Goal: Download file/media

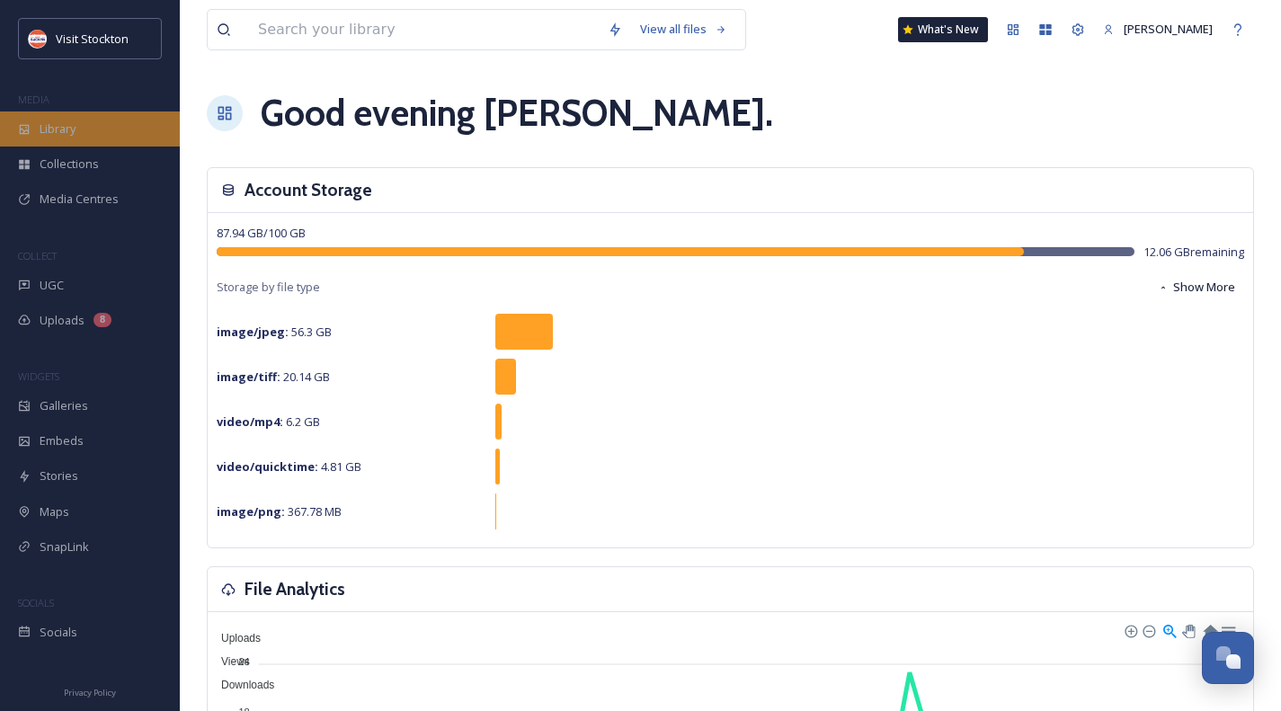
click at [55, 131] on span "Library" at bounding box center [58, 128] width 36 height 17
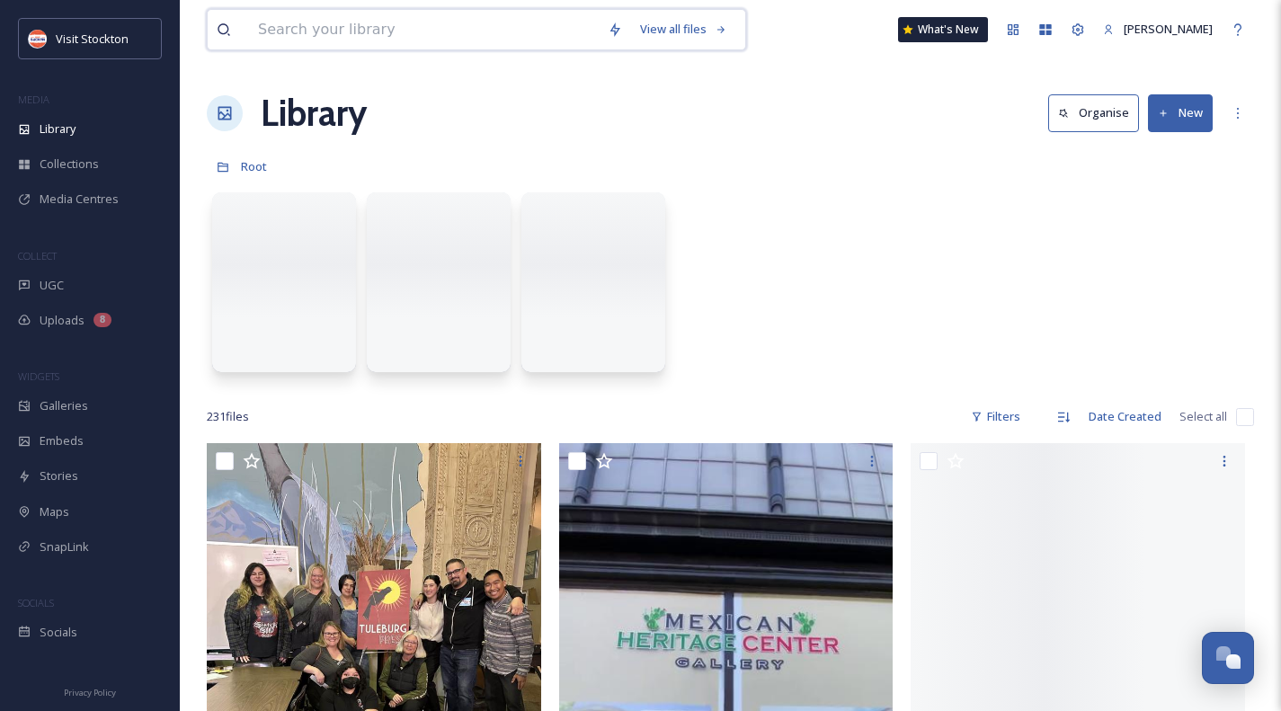
click at [379, 36] on input at bounding box center [424, 30] width 350 height 40
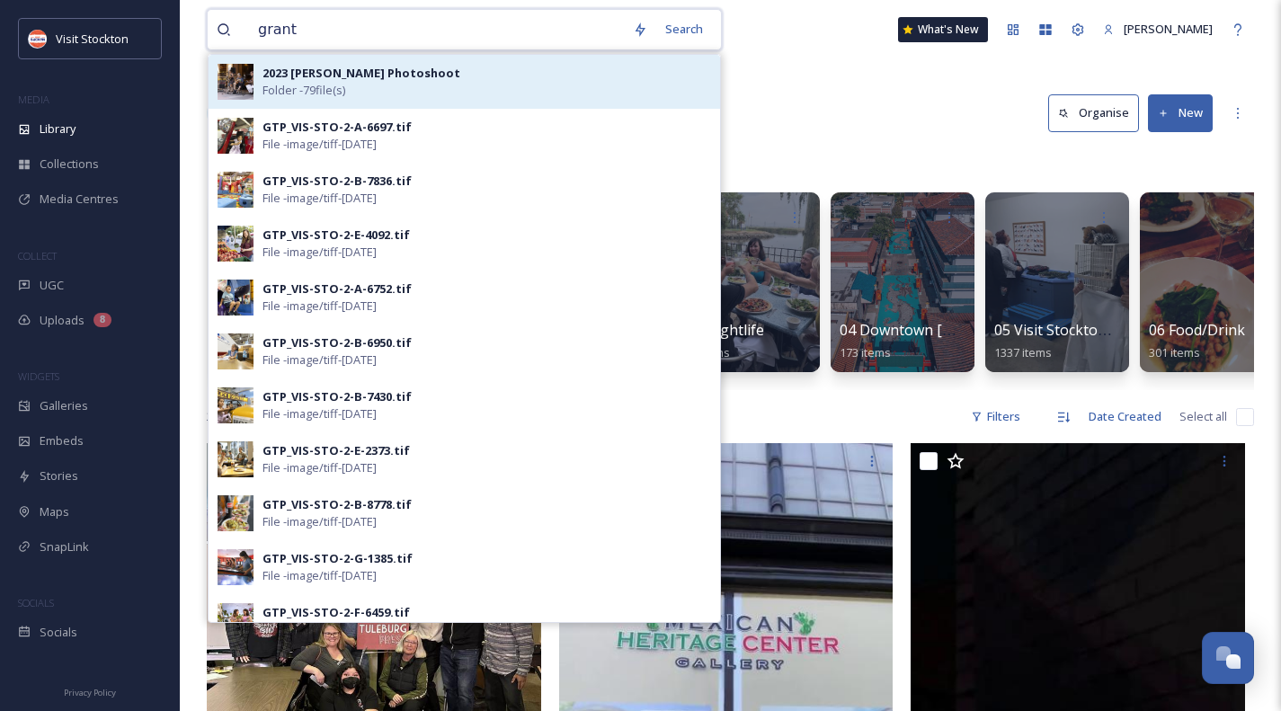
type input "grant"
click at [351, 79] on strong "2023 [PERSON_NAME] Photoshoot" at bounding box center [361, 73] width 198 height 16
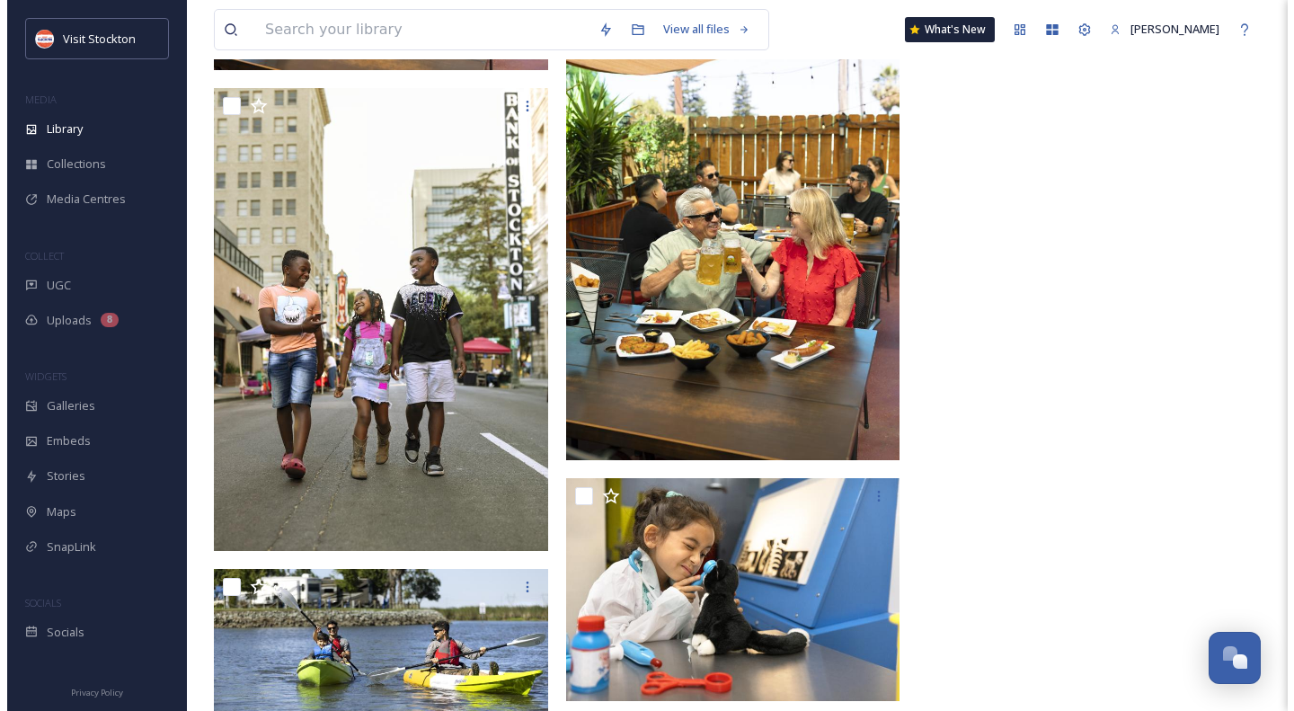
scroll to position [7017, 0]
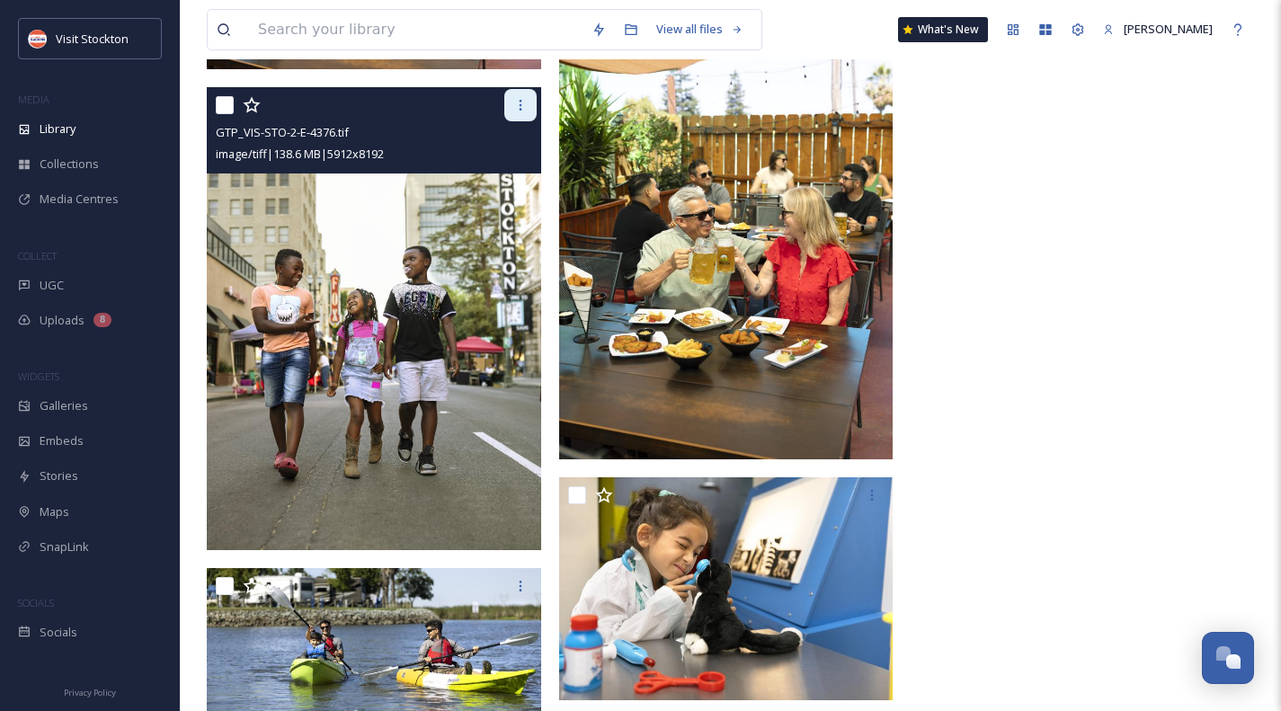
click at [514, 107] on icon at bounding box center [520, 105] width 14 height 14
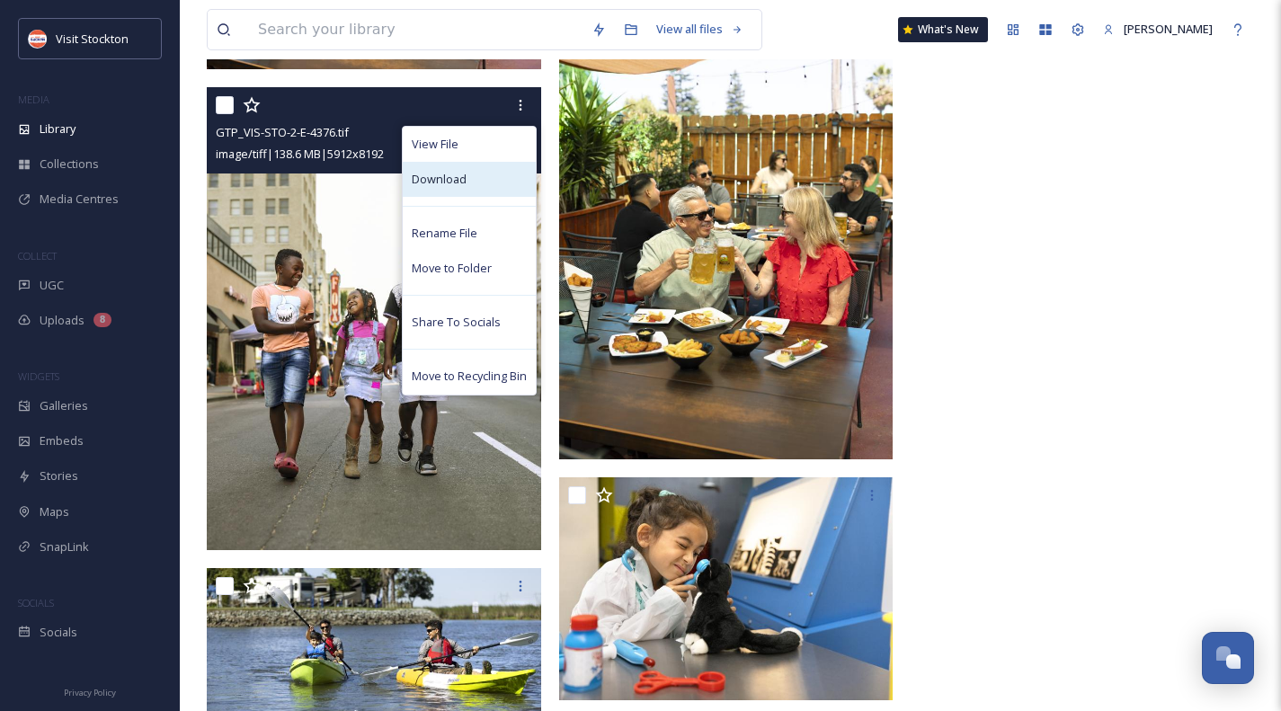
click at [480, 175] on div "Download" at bounding box center [469, 179] width 133 height 35
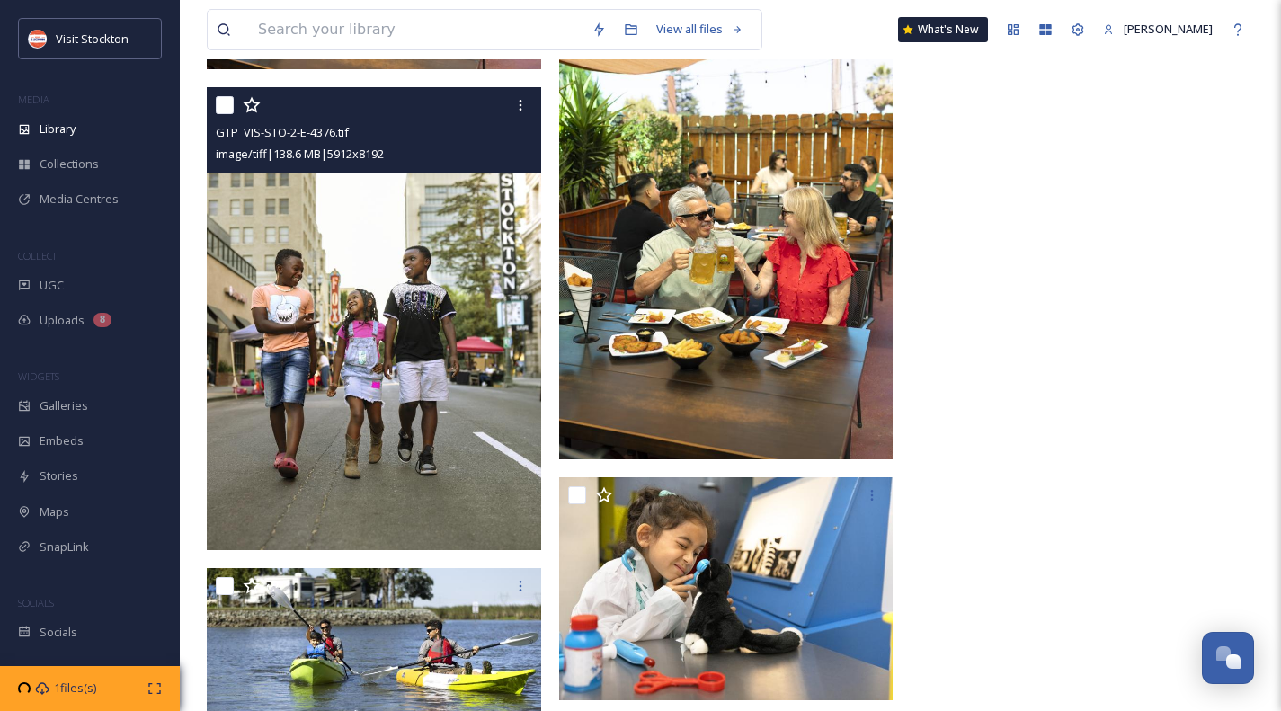
click at [456, 256] on img at bounding box center [374, 318] width 334 height 464
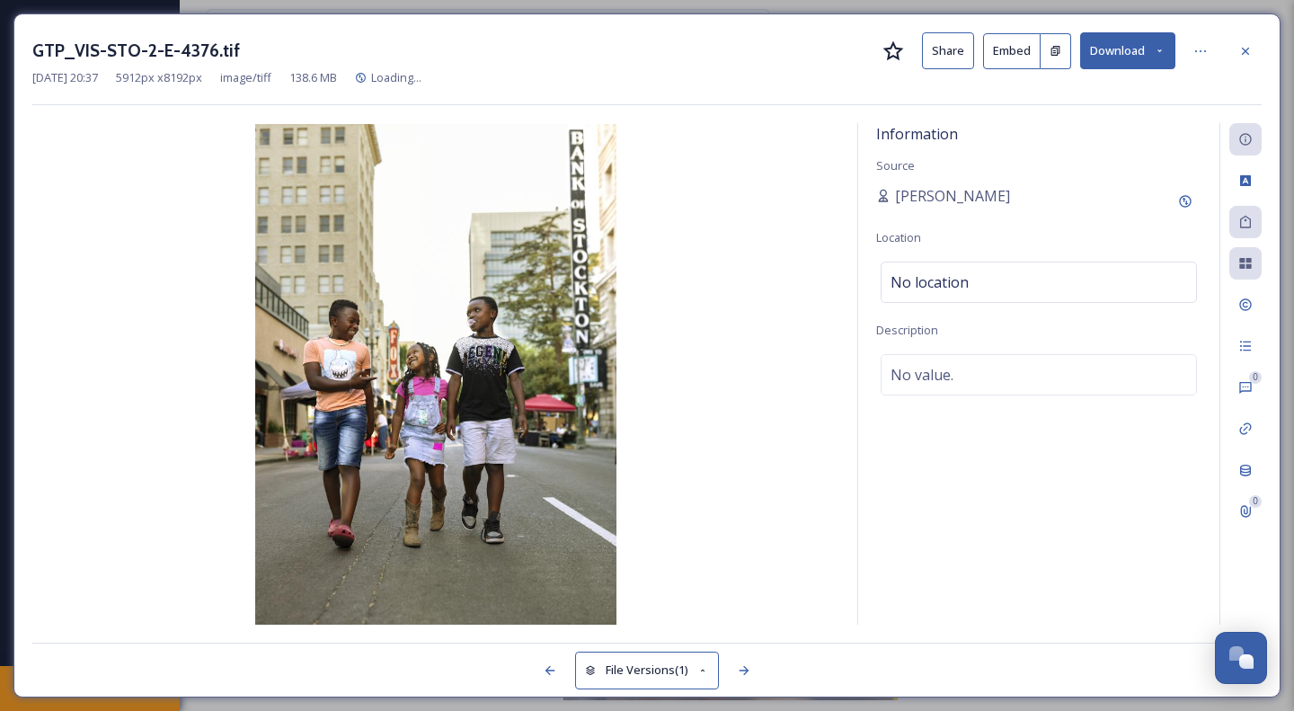
click at [1164, 50] on icon at bounding box center [1160, 51] width 12 height 12
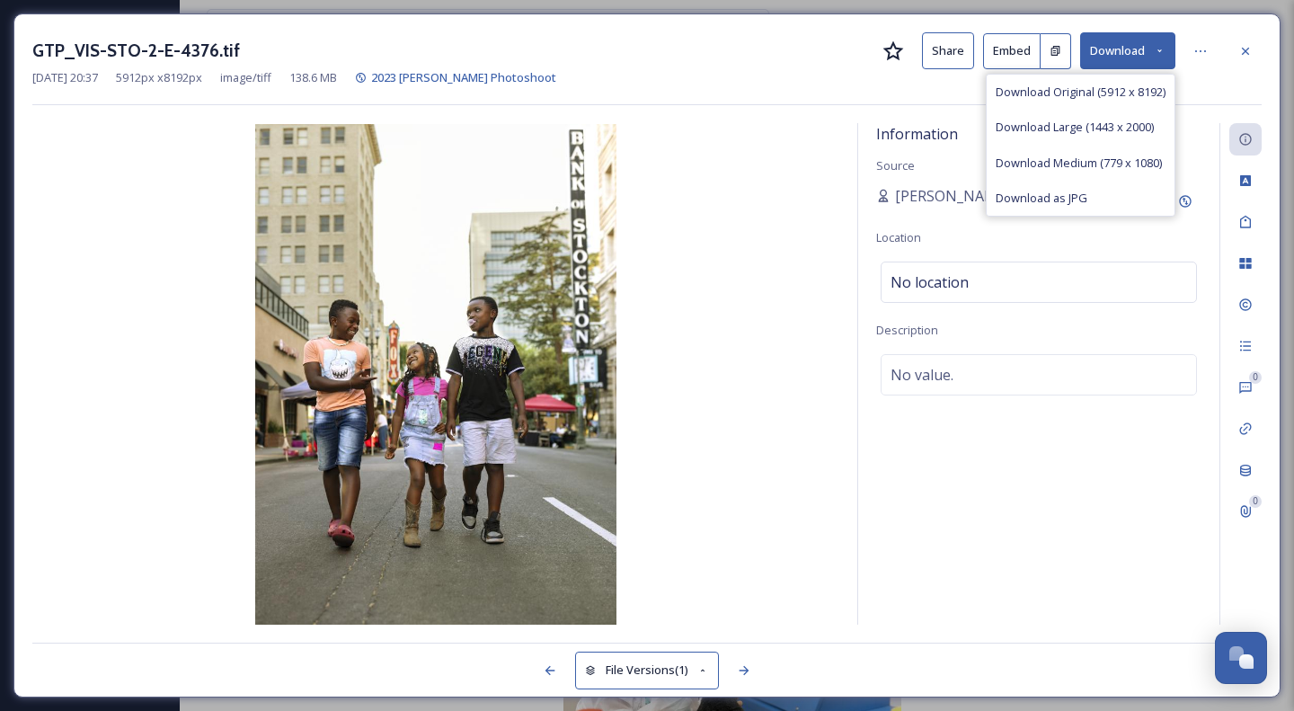
click at [747, 51] on div "GTP_VIS-STO-2-E-4376.tif Share Embed Download Download Original (5912 x 8192) D…" at bounding box center [646, 50] width 1229 height 37
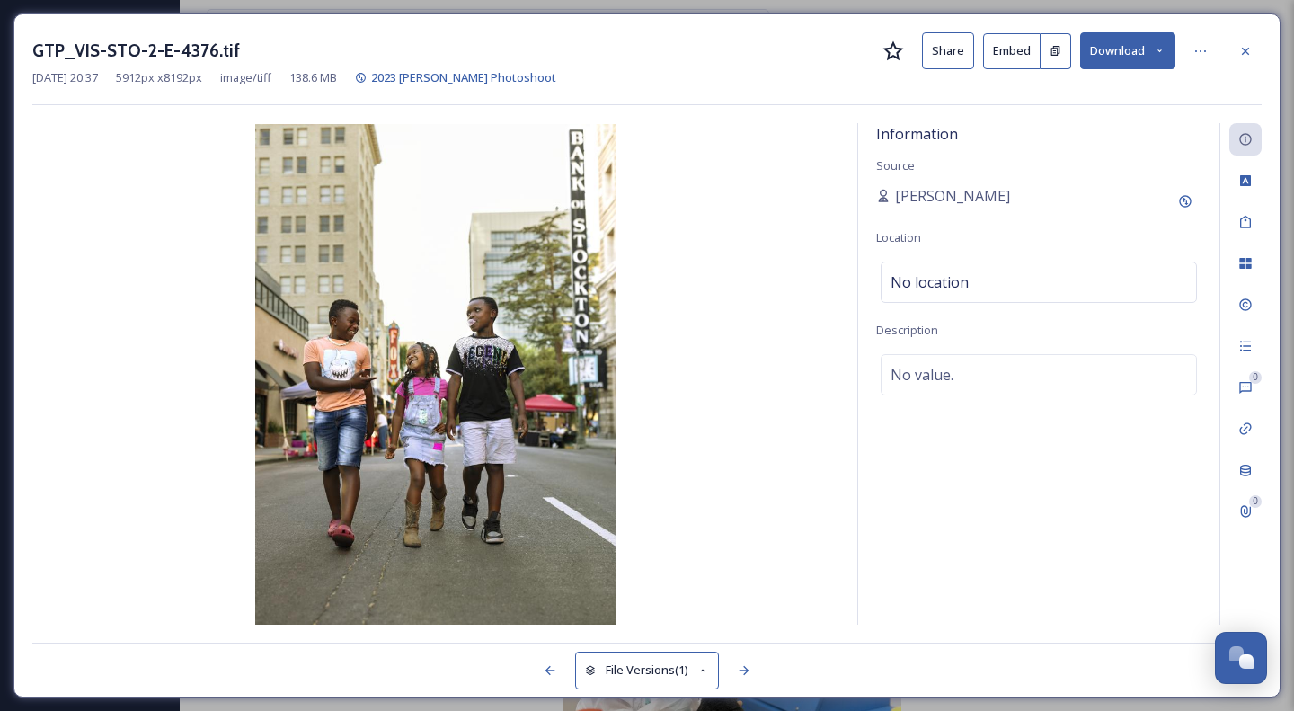
click at [939, 63] on button "Share" at bounding box center [948, 50] width 52 height 37
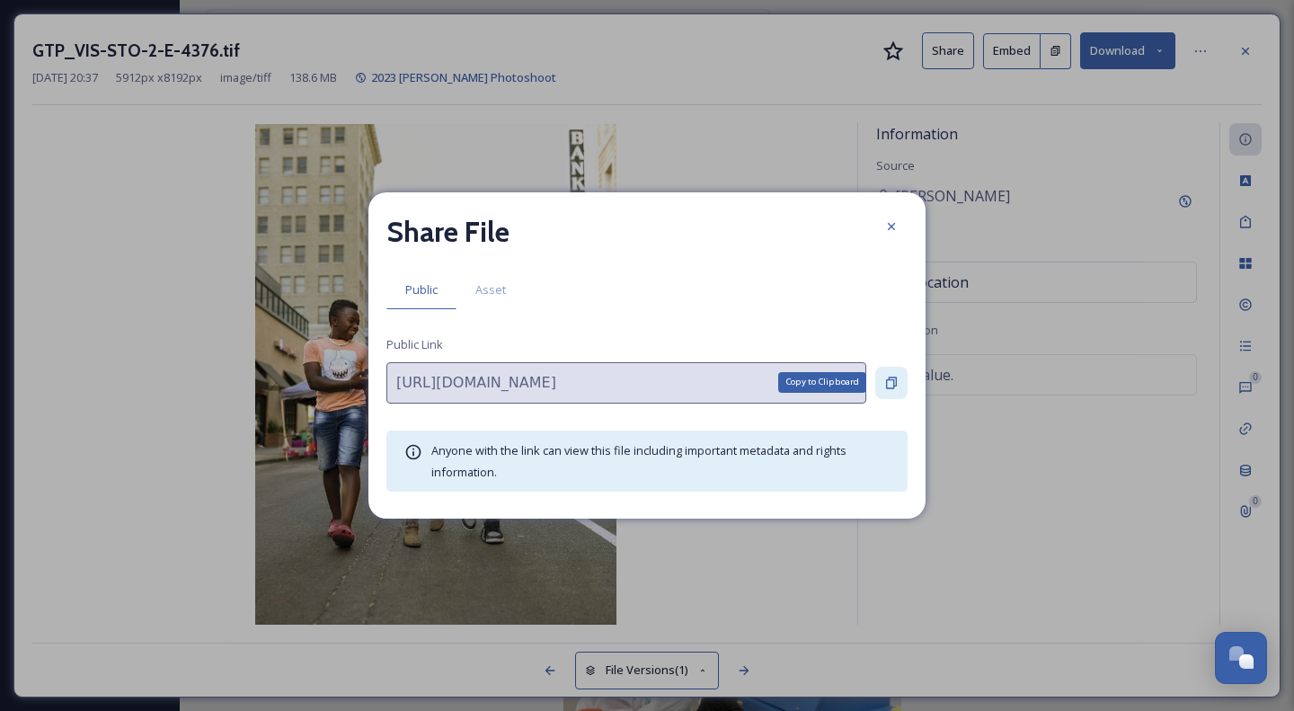
click at [894, 384] on icon at bounding box center [891, 383] width 11 height 12
